Goal: Task Accomplishment & Management: Complete application form

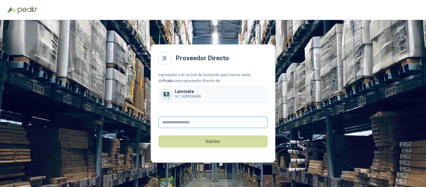
click at [198, 125] on input "text" at bounding box center [213, 122] width 109 height 11
type input "**********"
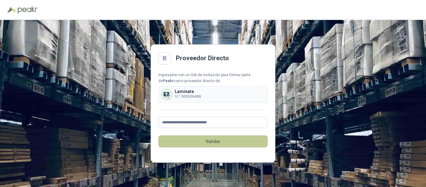
click at [214, 145] on button "Validar" at bounding box center [213, 141] width 109 height 12
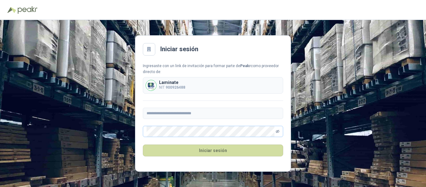
click at [278, 131] on icon "eye-invisible" at bounding box center [278, 132] width 4 height 4
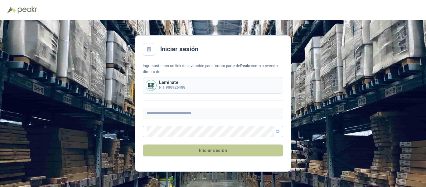
click at [212, 155] on button "Iniciar sesión" at bounding box center [213, 151] width 140 height 12
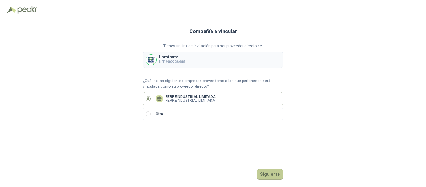
click at [278, 175] on button "Siguiente" at bounding box center [270, 174] width 27 height 11
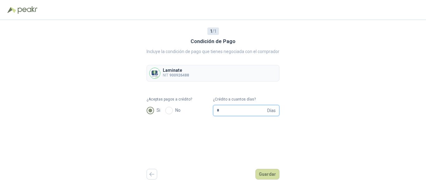
click at [226, 112] on input "*" at bounding box center [241, 110] width 49 height 11
type input "**"
click at [268, 129] on div "1 / 1 Condición de Pago Incluye la condición de pago que tienes negociada con e…" at bounding box center [213, 103] width 133 height 167
click at [269, 175] on button "Guardar" at bounding box center [268, 174] width 24 height 11
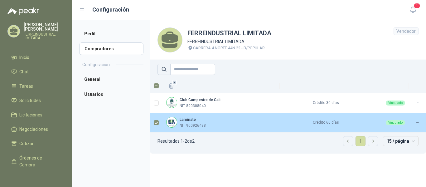
click at [153, 123] on td at bounding box center [156, 123] width 12 height 20
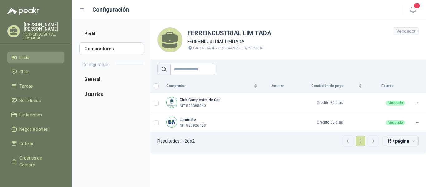
click at [26, 54] on span "Inicio" at bounding box center [24, 57] width 10 height 7
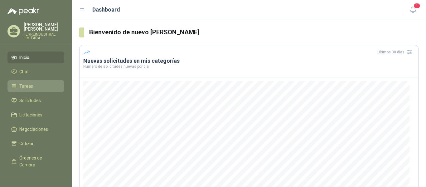
click at [34, 84] on li "Tareas" at bounding box center [35, 86] width 49 height 7
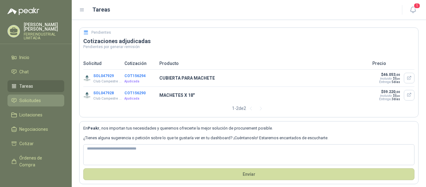
click at [31, 98] on span "Solicitudes" at bounding box center [30, 100] width 22 height 7
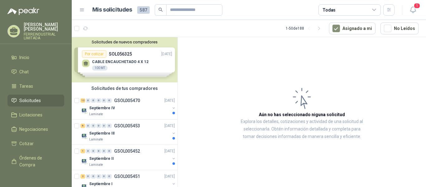
click at [117, 57] on div "Solicitudes de nuevos compradores Por cotizar SOL056325 [DATE] CABLE ENCAUCHETA…" at bounding box center [125, 59] width 106 height 45
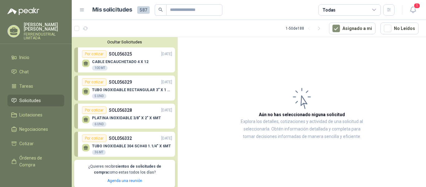
click at [130, 52] on p "SOL056325" at bounding box center [120, 54] width 23 height 7
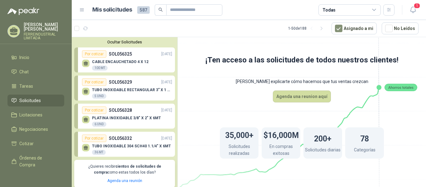
click at [83, 65] on icon at bounding box center [85, 63] width 5 height 5
click at [108, 93] on div "TUBO INOXIDABLE RECTANGULAR 3” X 1 ½” X 1/8 X 6 MTS 5 UND" at bounding box center [132, 93] width 80 height 11
click at [31, 140] on span "Cotizar" at bounding box center [26, 143] width 14 height 7
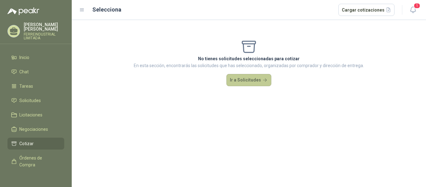
click at [258, 86] on button "Ir a Solicitudes" at bounding box center [249, 80] width 45 height 12
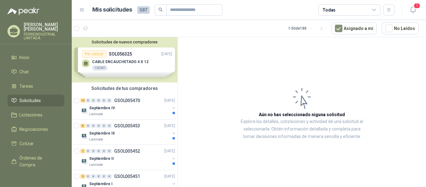
click at [116, 42] on button "Solicitudes de nuevos compradores" at bounding box center [124, 42] width 101 height 5
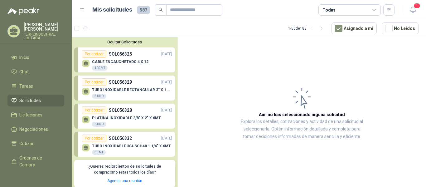
click at [98, 70] on div "100 MT" at bounding box center [100, 68] width 16 height 5
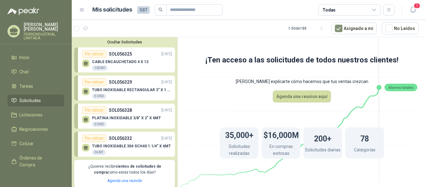
click at [121, 60] on div "CABLE ENCAUCHETADO 4 X 12 100 MT" at bounding box center [127, 64] width 90 height 13
click at [91, 52] on div "Por cotizar" at bounding box center [94, 53] width 24 height 7
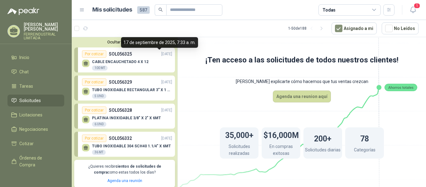
click at [161, 53] on p "[DATE]" at bounding box center [166, 54] width 11 height 6
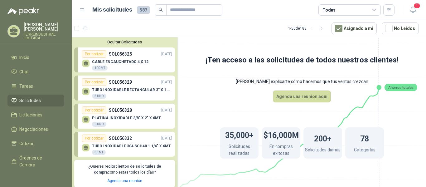
click at [117, 45] on div "Ocultar Solicitudes Por cotizar SOL056325 [DATE] CABLE ENCAUCHETADO 4 X 12 100 …" at bounding box center [125, 113] width 106 height 153
click at [115, 42] on button "Ocultar Solicitudes" at bounding box center [124, 42] width 101 height 5
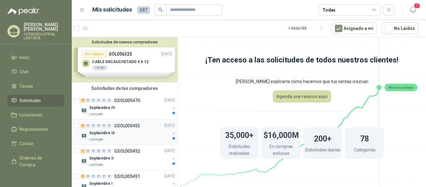
scroll to position [31, 0]
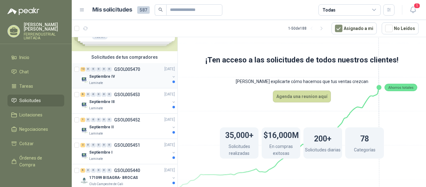
click at [122, 65] on div "12 0 0 0 0 0 GSOL005470 [DATE] Septiembre IV Laminate" at bounding box center [125, 75] width 106 height 25
click at [127, 71] on p "GSOL005470" at bounding box center [127, 69] width 26 height 4
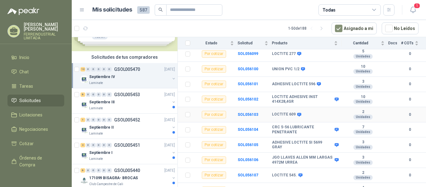
scroll to position [118, 0]
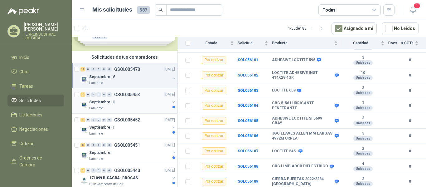
click at [126, 93] on p "GSOL005453" at bounding box center [127, 94] width 26 height 4
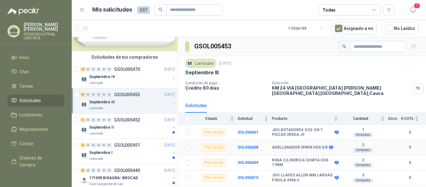
scroll to position [27, 0]
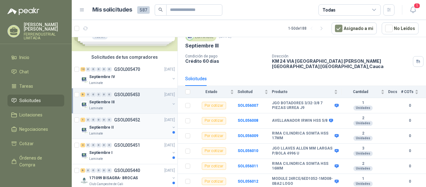
click at [125, 119] on p "GSOL005452" at bounding box center [127, 120] width 26 height 4
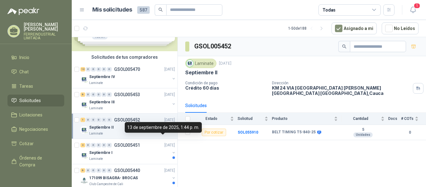
scroll to position [62, 0]
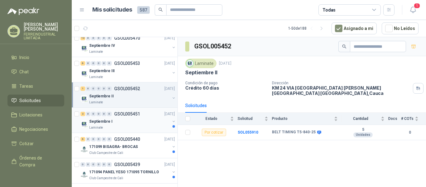
click at [128, 114] on p "GSOL005451" at bounding box center [127, 114] width 26 height 4
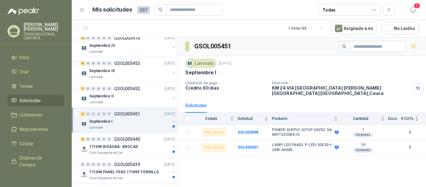
click at [128, 114] on p "GSOL005451" at bounding box center [127, 114] width 26 height 4
